Goal: Find contact information: Find contact information

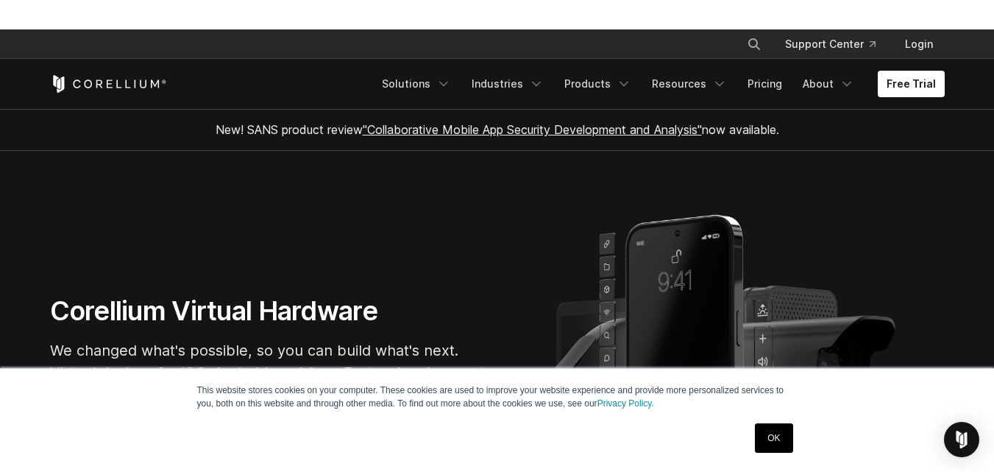
click at [779, 441] on link "OK" at bounding box center [774, 437] width 38 height 29
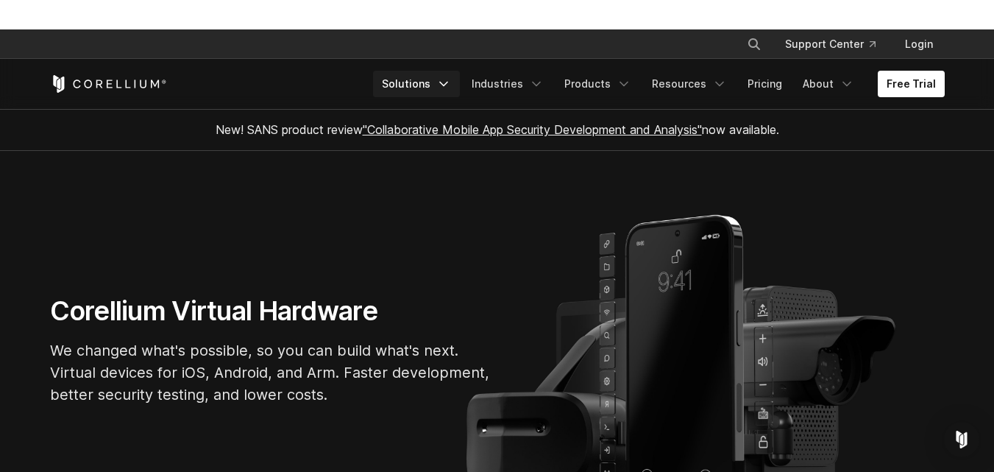
click at [451, 81] on icon "Navigation Menu" at bounding box center [443, 84] width 15 height 15
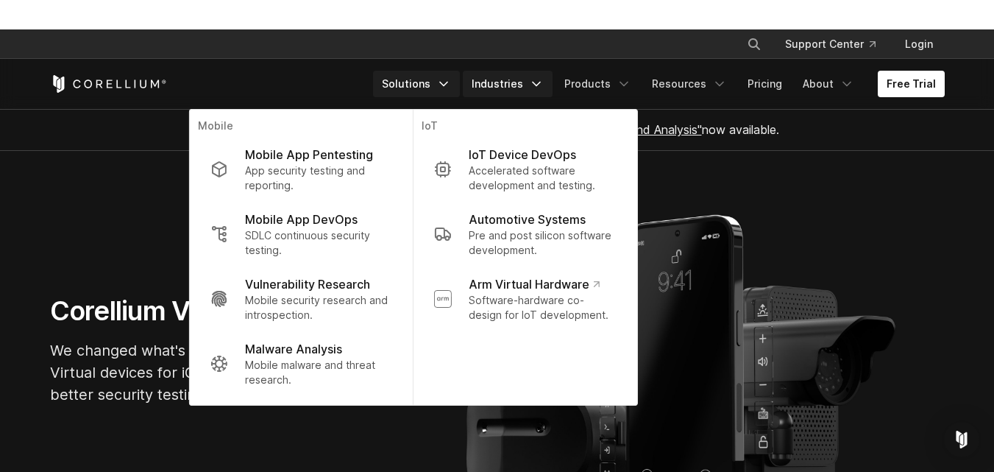
click at [540, 85] on polyline "Navigation Menu" at bounding box center [536, 84] width 7 height 4
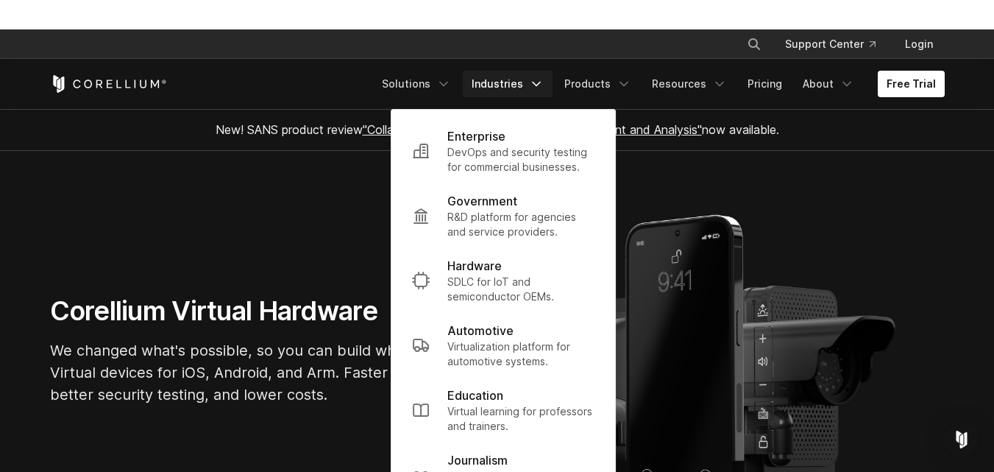
click at [682, 179] on section "Corellium Virtual Hardware We changed what's possible, so you can build what's …" at bounding box center [497, 356] width 994 height 411
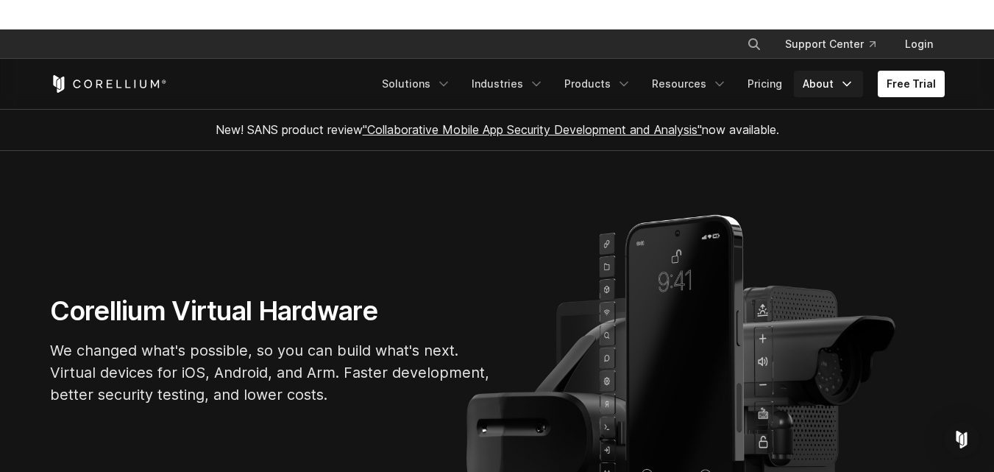
click at [848, 85] on icon "Navigation Menu" at bounding box center [847, 84] width 15 height 15
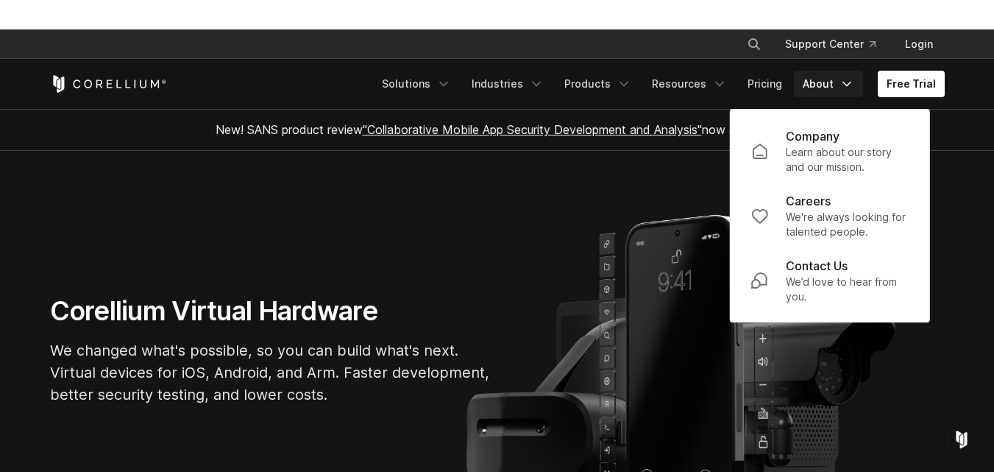
click at [848, 85] on icon "Navigation Menu" at bounding box center [847, 84] width 15 height 15
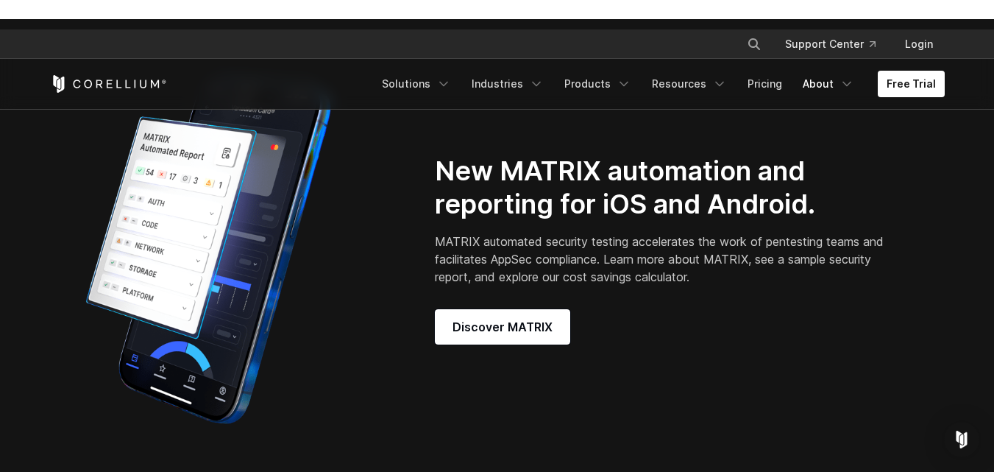
scroll to position [334, 0]
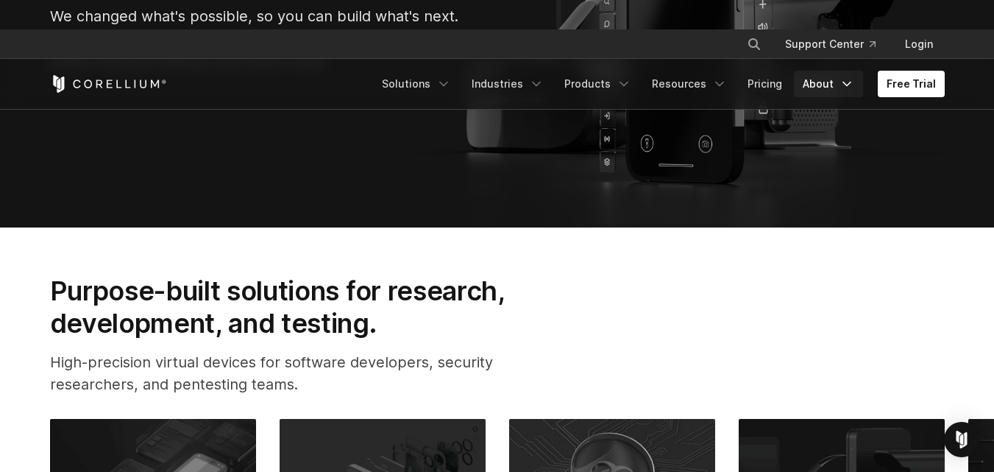
click at [853, 80] on icon "Navigation Menu" at bounding box center [847, 84] width 15 height 15
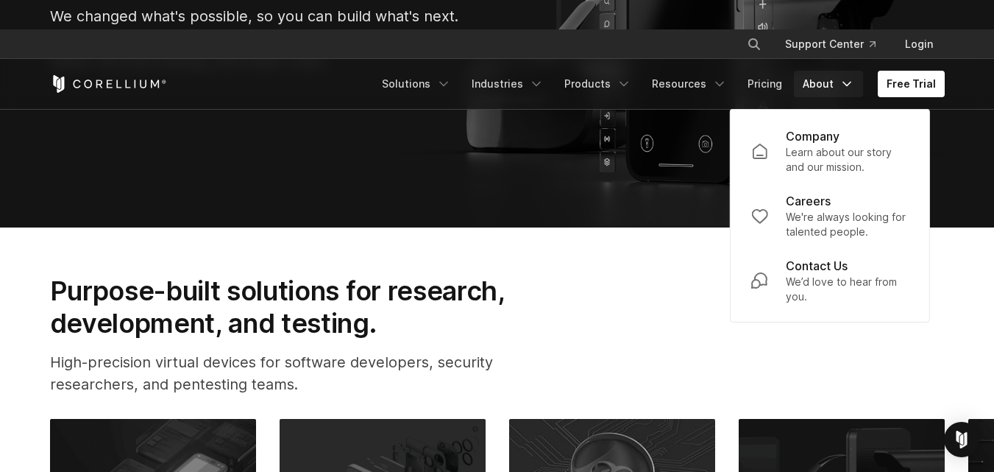
click at [853, 80] on icon "Navigation Menu" at bounding box center [847, 84] width 15 height 15
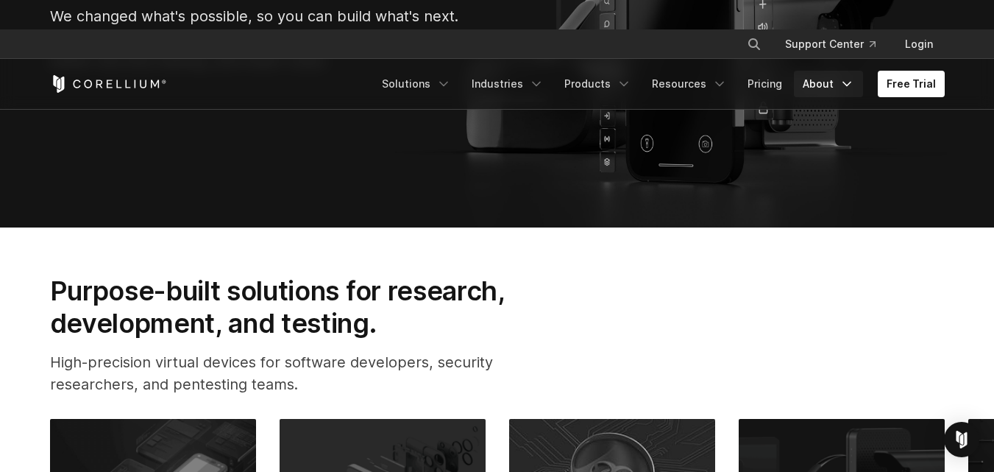
click at [852, 82] on icon "Navigation Menu" at bounding box center [847, 84] width 15 height 15
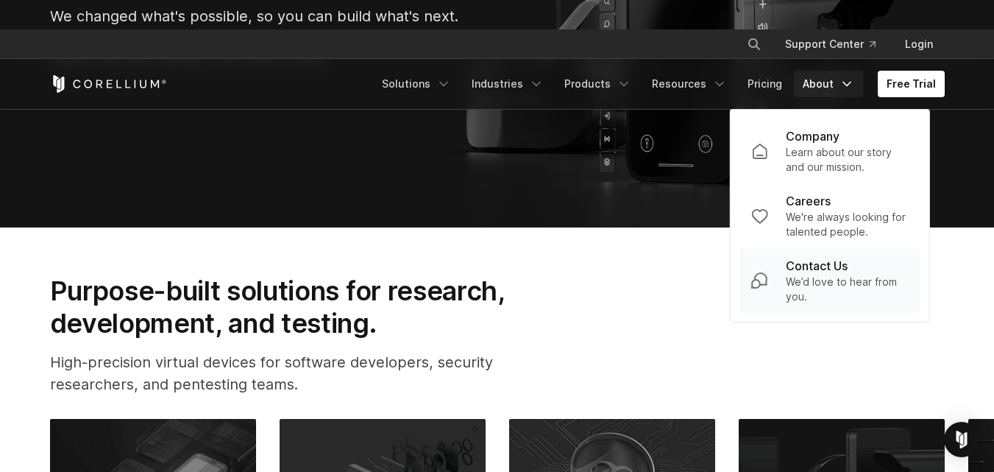
click at [829, 268] on p "Contact Us" at bounding box center [817, 266] width 62 height 18
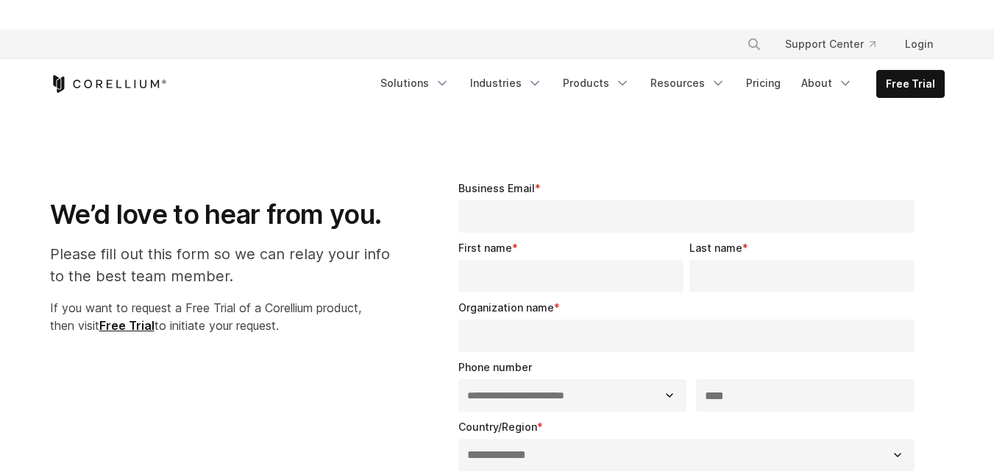
select select "**"
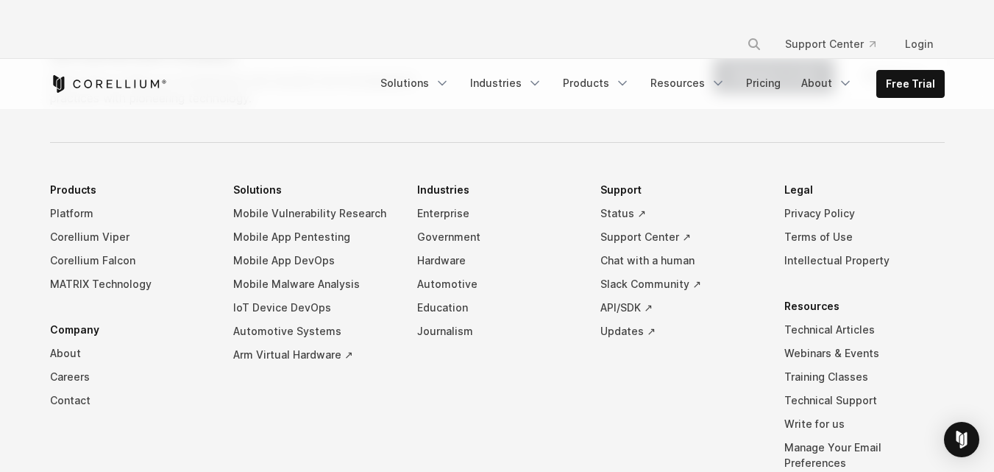
scroll to position [1122, 0]
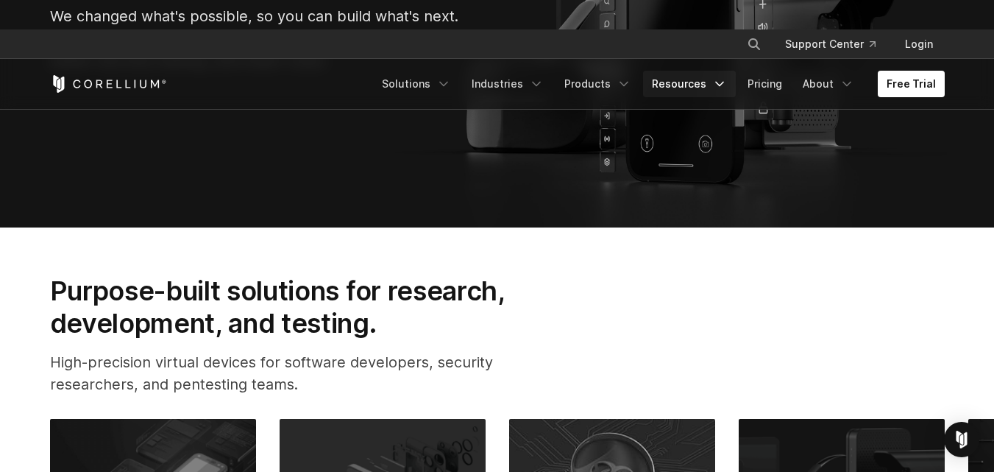
click at [721, 84] on icon "Navigation Menu" at bounding box center [719, 84] width 15 height 15
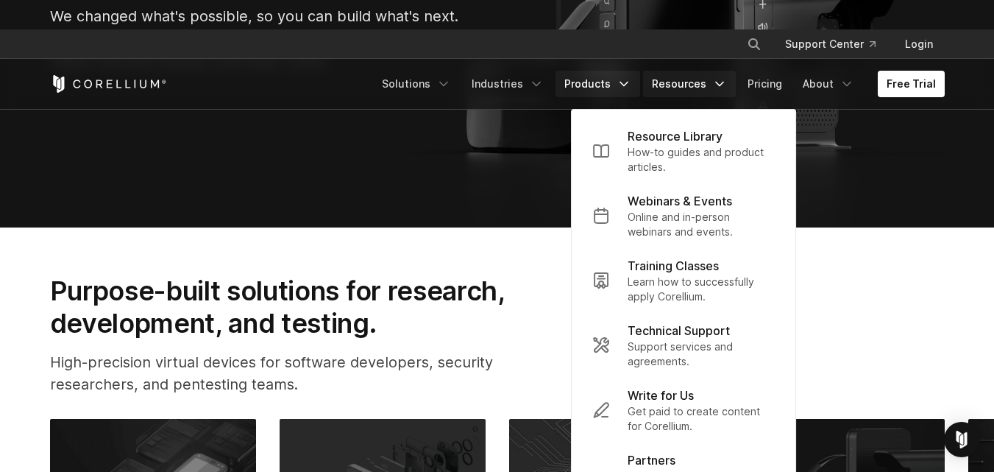
click at [629, 82] on icon "Navigation Menu" at bounding box center [624, 84] width 15 height 15
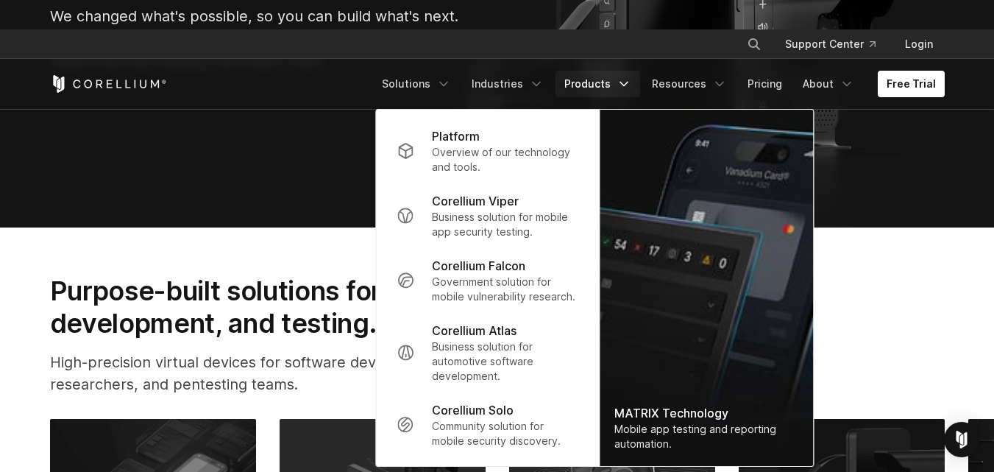
click at [306, 137] on section "Corellium Virtual Hardware We changed what's possible, so you can build what's …" at bounding box center [497, 22] width 994 height 411
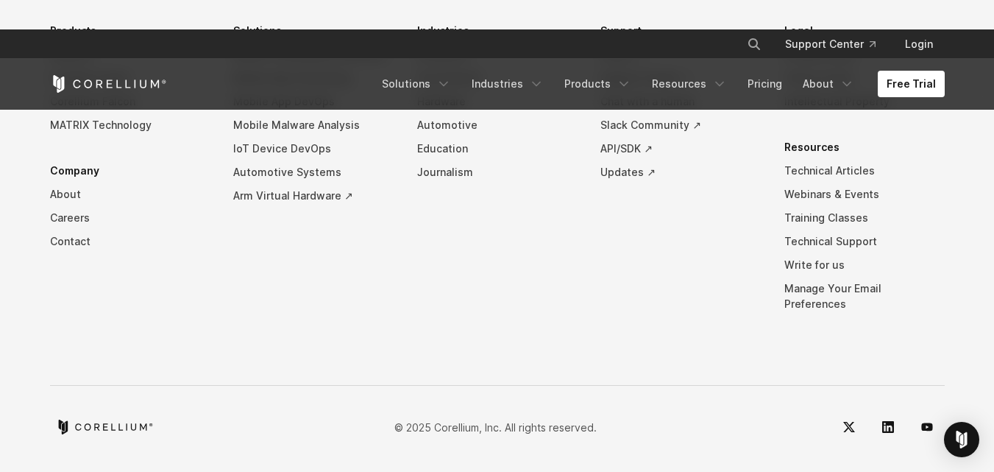
scroll to position [3366, 0]
